Goal: Task Accomplishment & Management: Complete application form

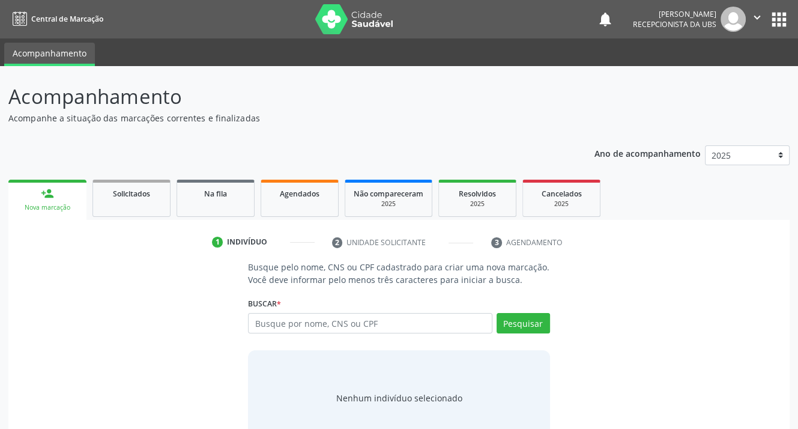
click at [363, 331] on input "text" at bounding box center [370, 323] width 244 height 20
type input "09175837447"
click at [524, 322] on button "Pesquisar" at bounding box center [523, 323] width 53 height 20
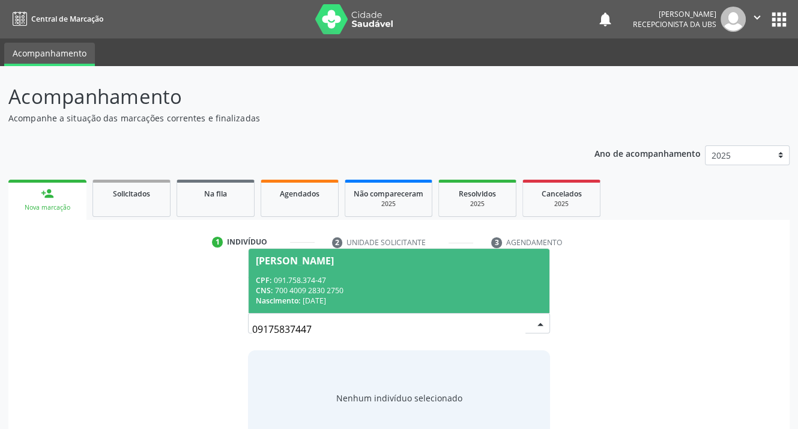
click at [303, 276] on div "CPF: 091.758.374-47" at bounding box center [399, 280] width 286 height 10
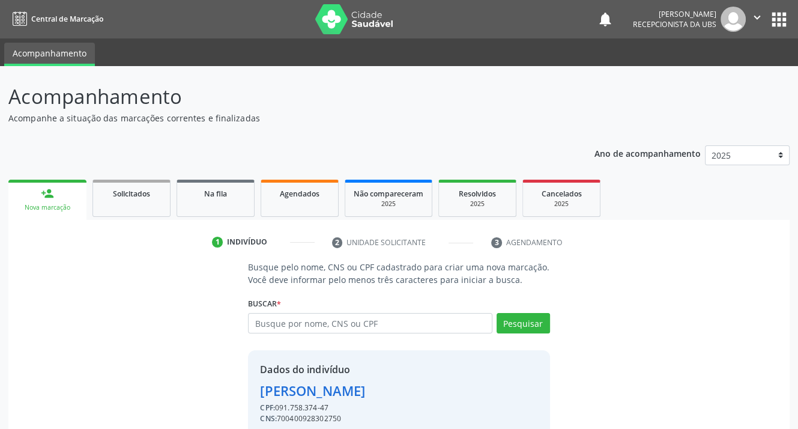
scroll to position [52, 0]
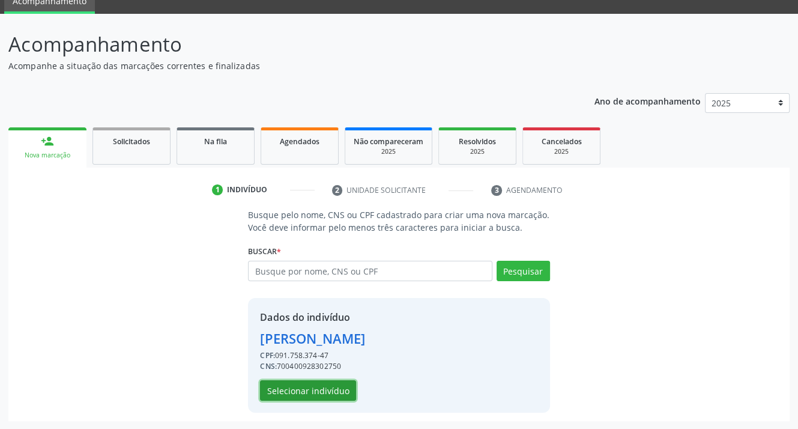
click at [308, 387] on button "Selecionar indivíduo" at bounding box center [308, 390] width 96 height 20
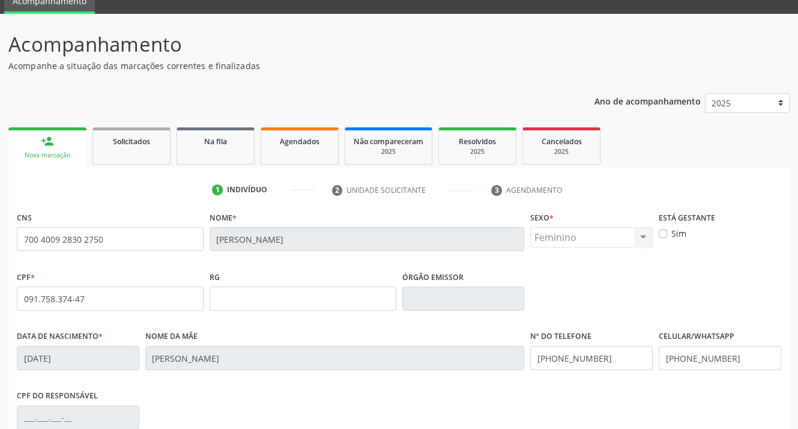
scroll to position [222, 0]
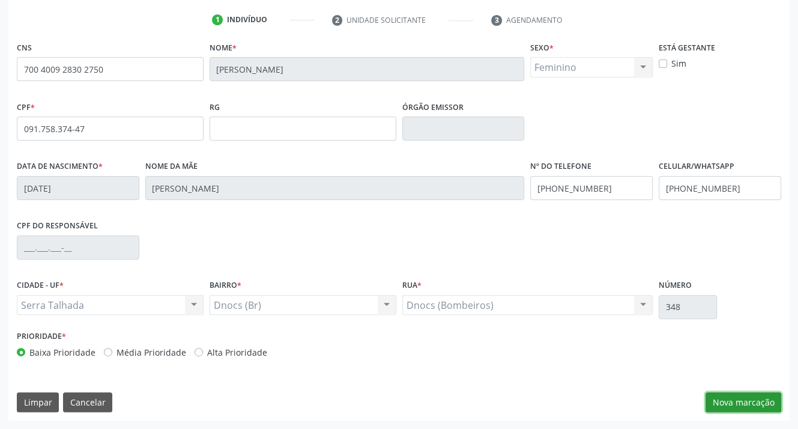
click at [714, 401] on button "Nova marcação" at bounding box center [744, 402] width 76 height 20
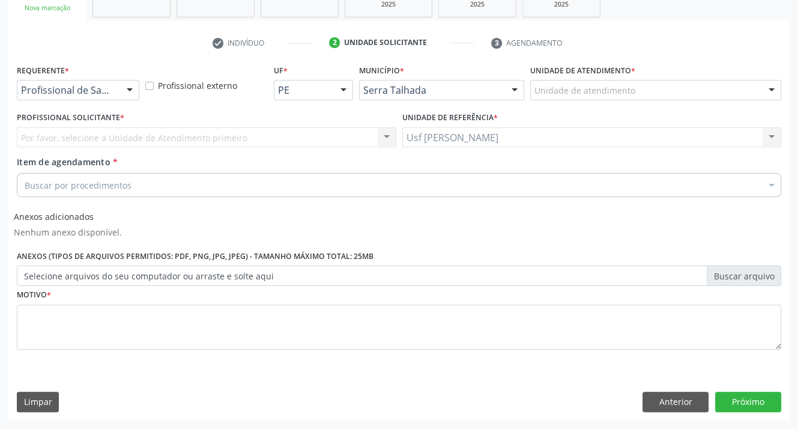
scroll to position [199, 0]
click at [130, 94] on div at bounding box center [130, 91] width 18 height 20
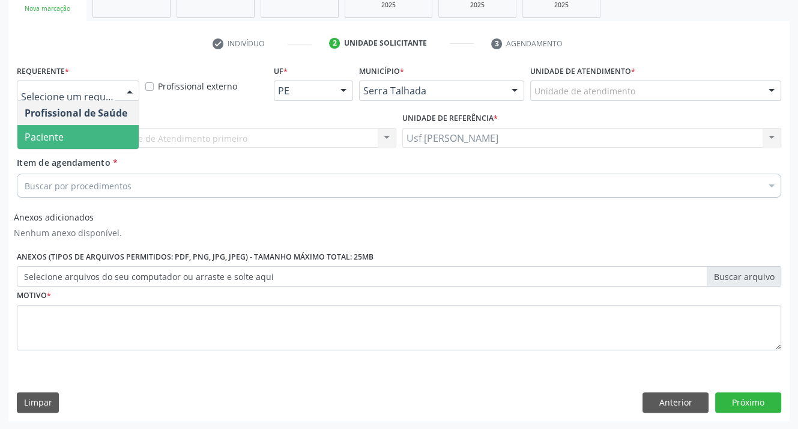
click at [91, 133] on span "Paciente" at bounding box center [77, 137] width 121 height 24
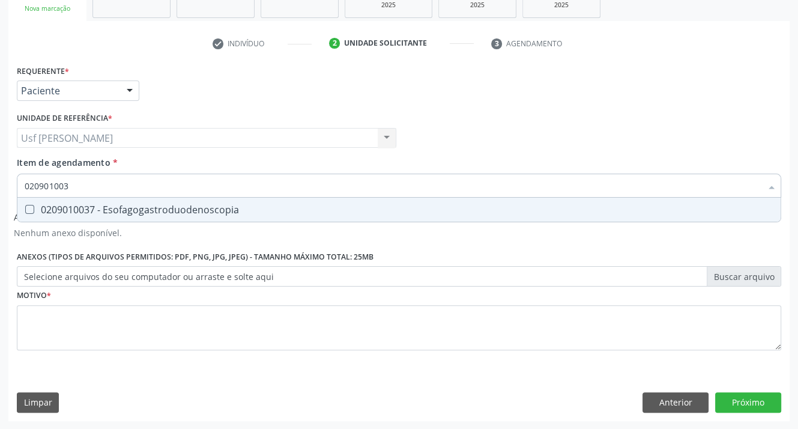
type input "0209010037"
click at [31, 209] on Esofagogastroduodenoscopia at bounding box center [29, 209] width 9 height 9
click at [25, 209] on Esofagogastroduodenoscopia "checkbox" at bounding box center [21, 209] width 8 height 8
checkbox Esofagogastroduodenoscopia "true"
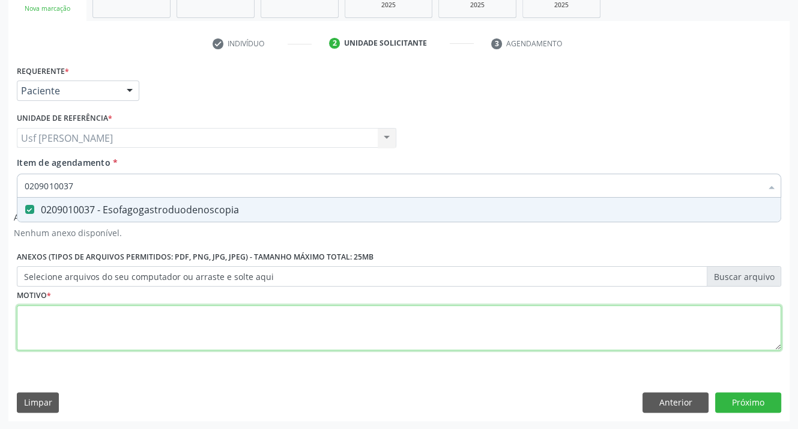
click at [64, 320] on div "Requerente * Paciente Profissional de Saúde Paciente Nenhum resultado encontrad…" at bounding box center [399, 214] width 765 height 305
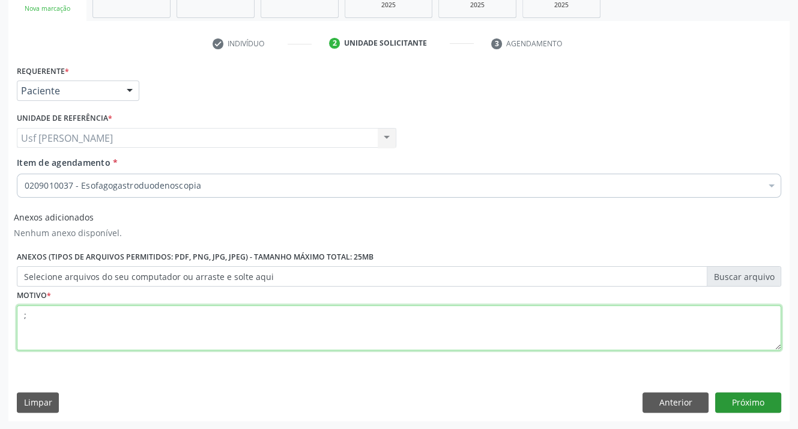
type textarea ";"
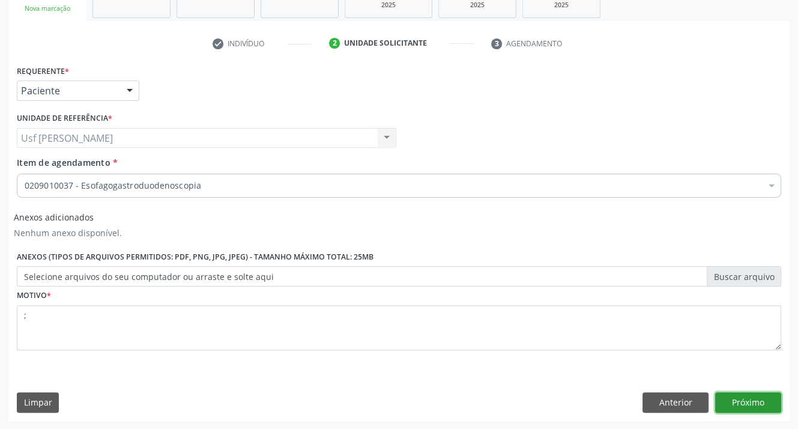
click at [735, 398] on button "Próximo" at bounding box center [749, 402] width 66 height 20
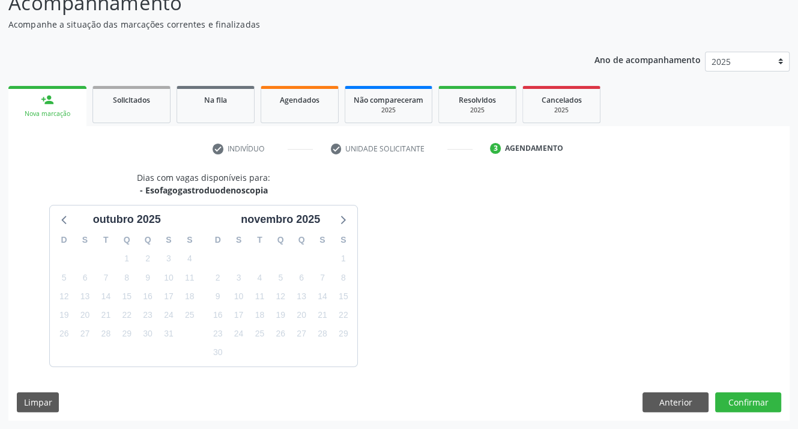
scroll to position [129, 0]
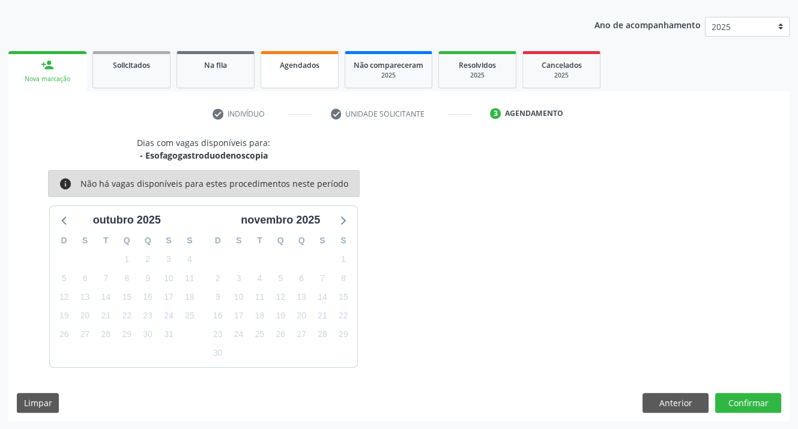
click at [303, 76] on link "Agendados" at bounding box center [300, 69] width 78 height 37
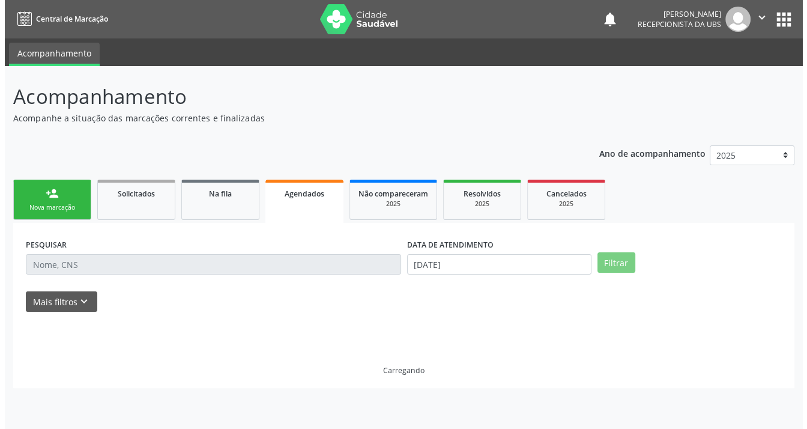
scroll to position [0, 0]
